Goal: Find specific page/section: Find specific page/section

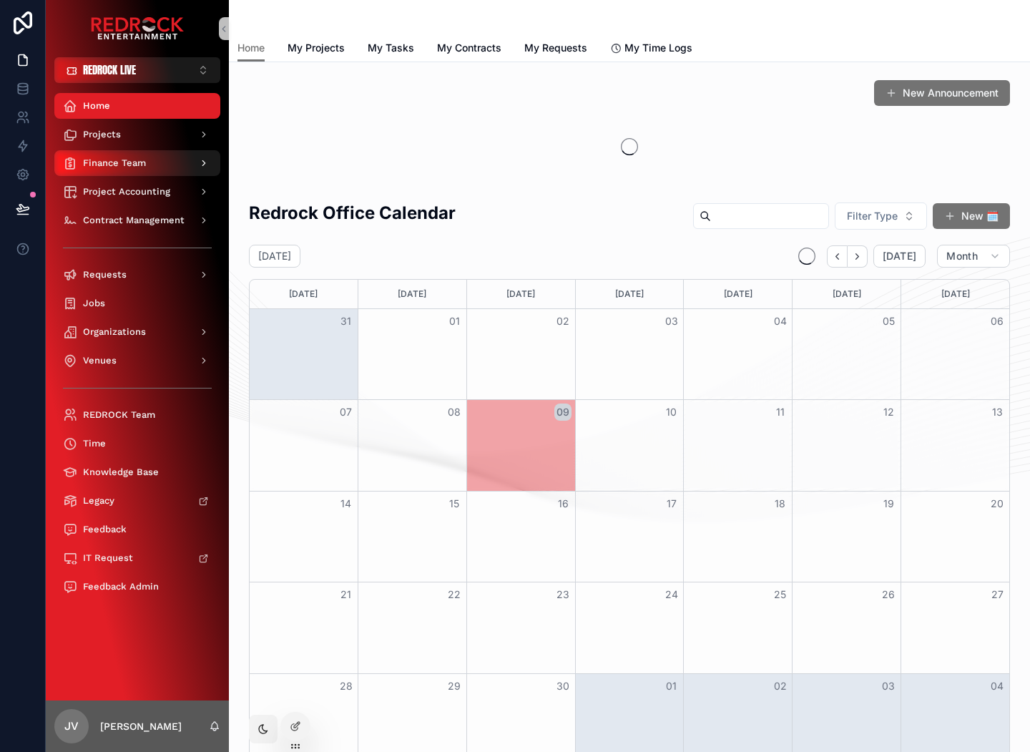
click at [107, 162] on span "Finance Team" at bounding box center [114, 162] width 63 height 11
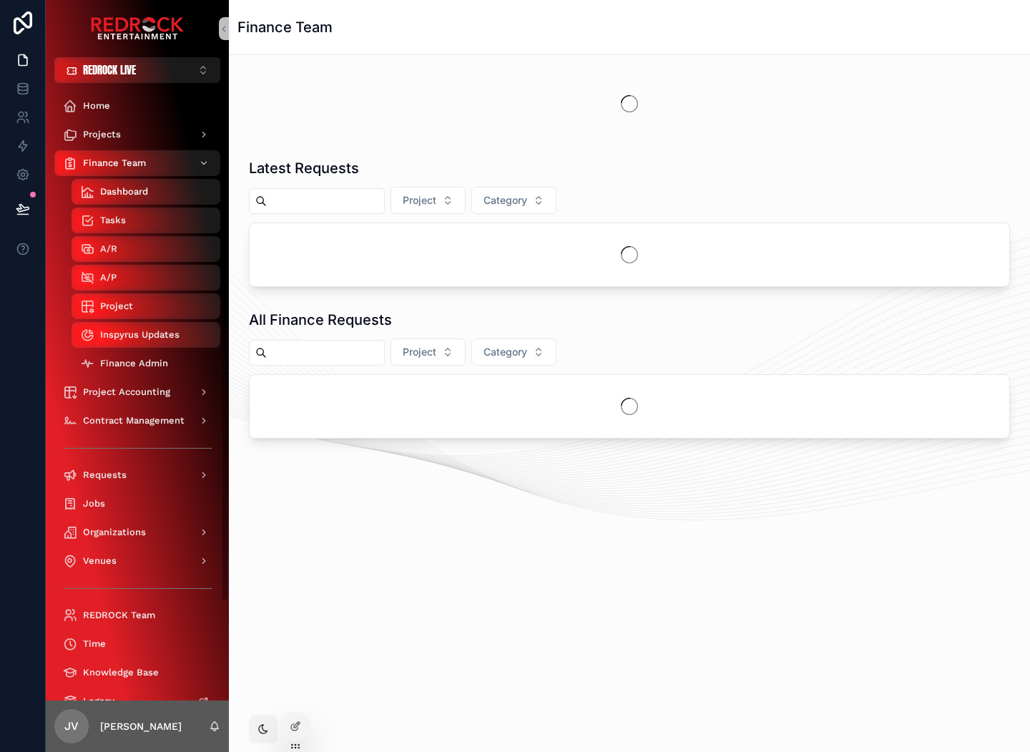
click at [180, 358] on div "Finance Admin" at bounding box center [146, 363] width 132 height 23
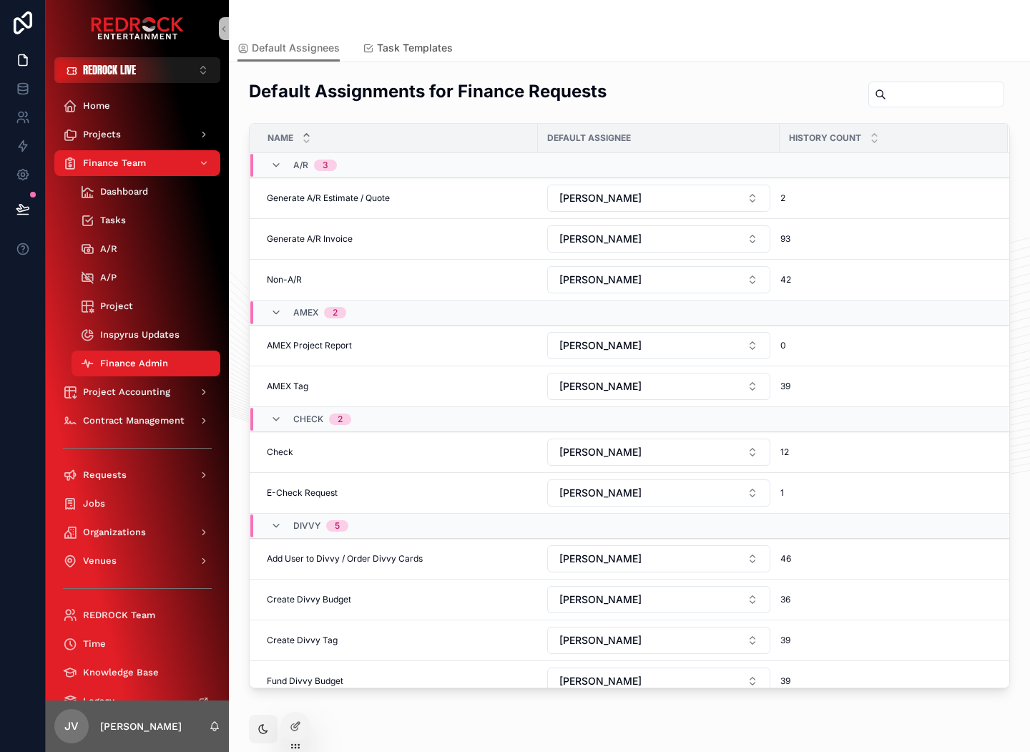
click at [430, 44] on span "Task Templates" at bounding box center [415, 48] width 76 height 14
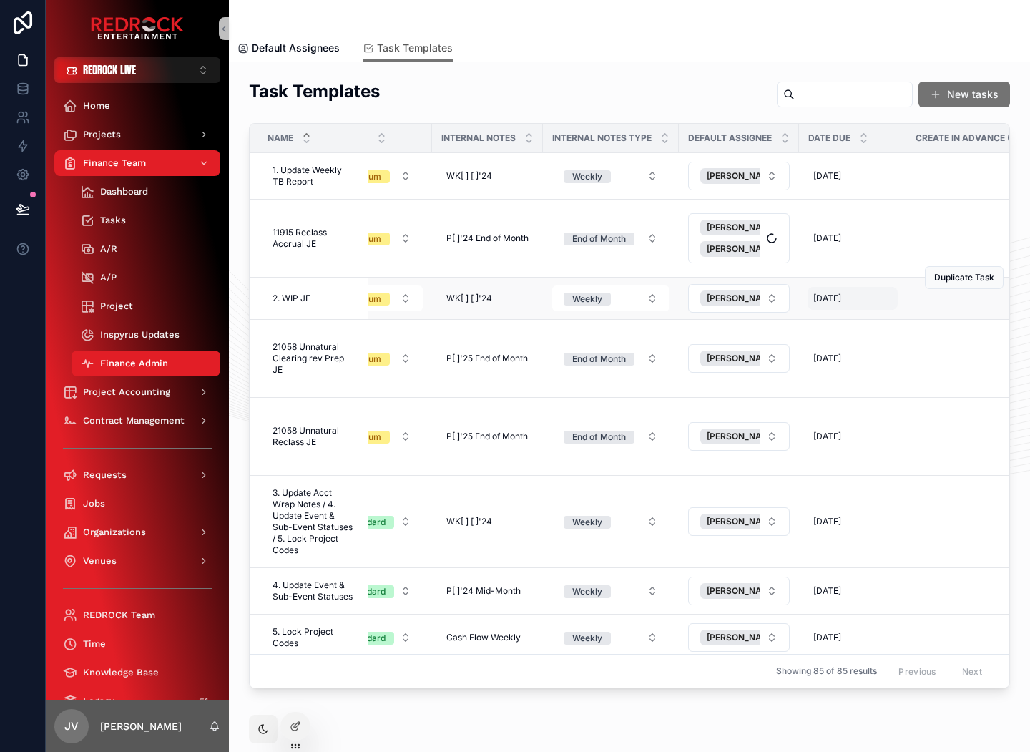
scroll to position [0, 21]
